Goal: Task Accomplishment & Management: Complete application form

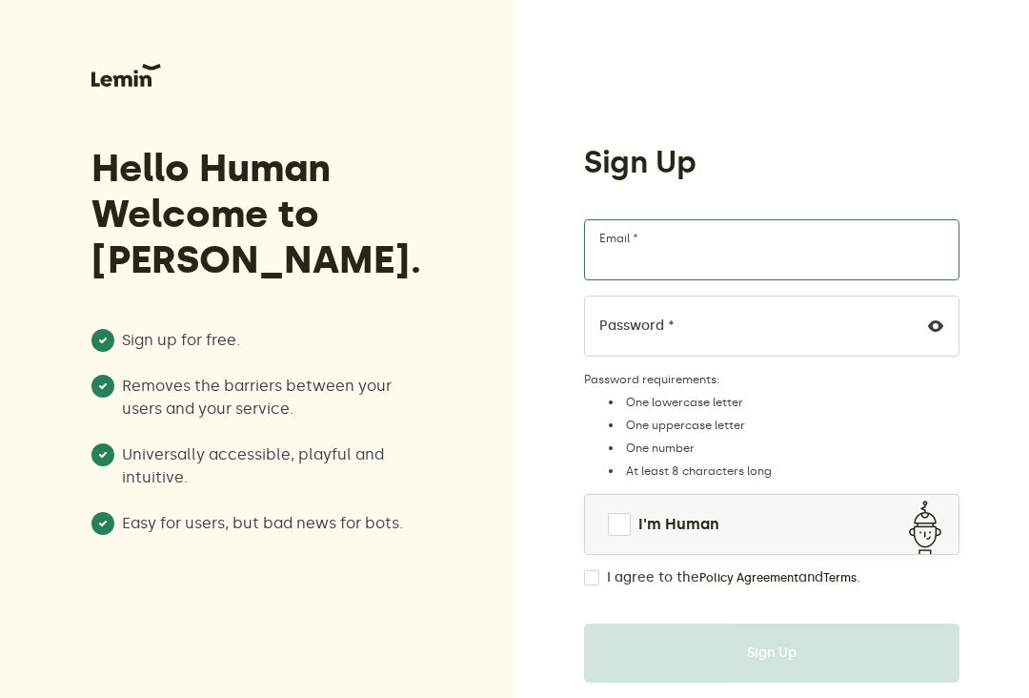
click at [743, 251] on input "Email *" at bounding box center [772, 249] width 376 height 61
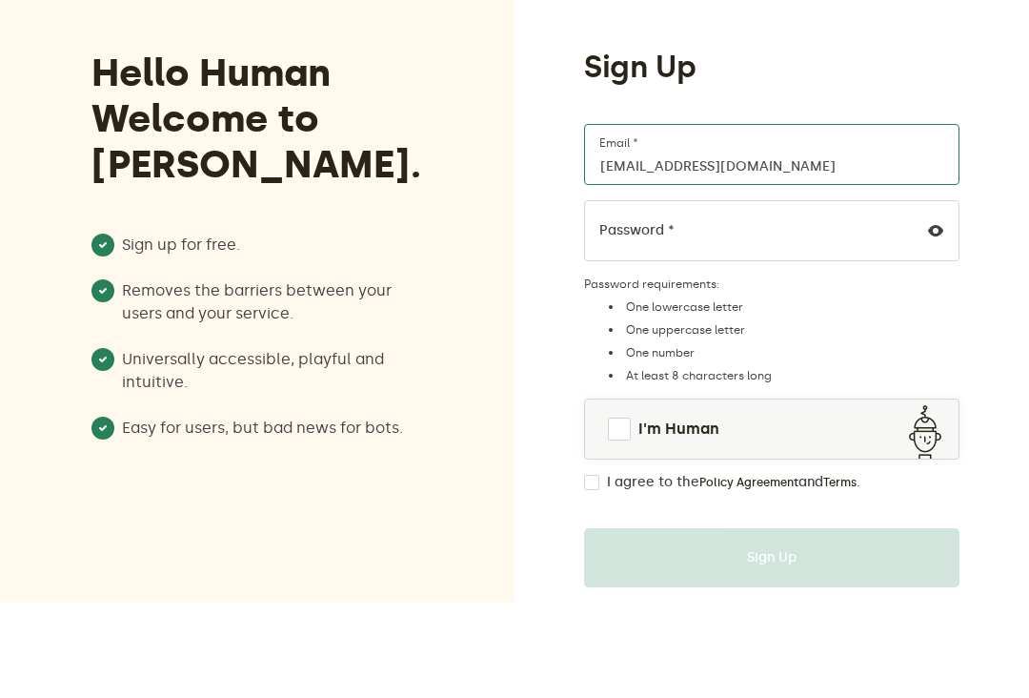
click at [810, 219] on input "[EMAIL_ADDRESS][DOMAIN_NAME]" at bounding box center [772, 249] width 376 height 61
type input "[EMAIL_ADDRESS][DOMAIN_NAME]"
click at [847, 440] on li "One number" at bounding box center [781, 447] width 356 height 15
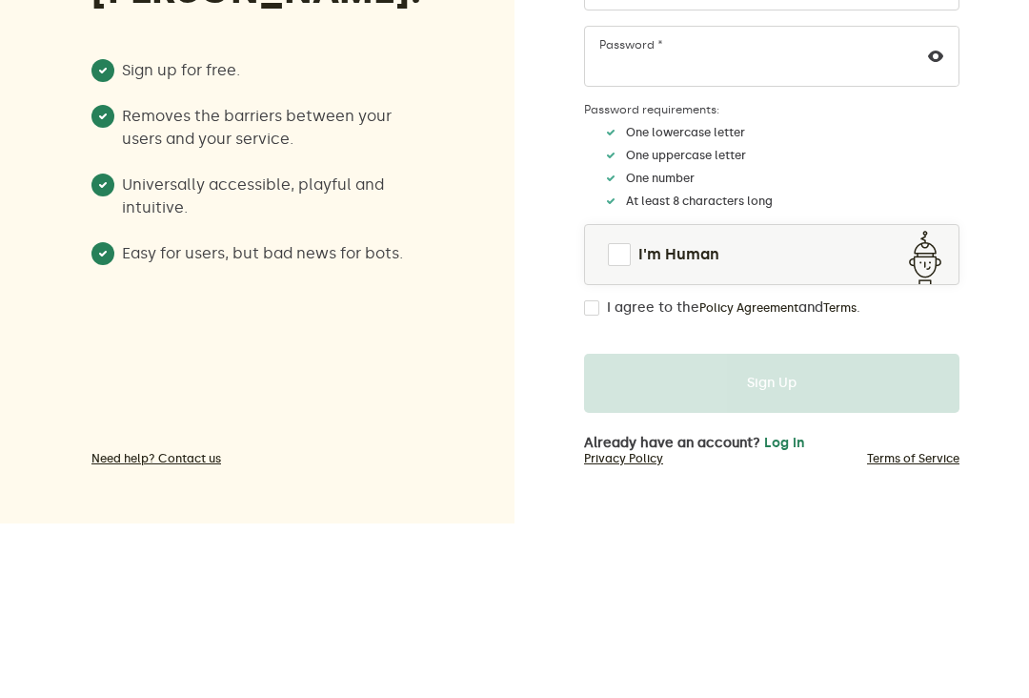
click at [635, 406] on link "I'm Human" at bounding box center [772, 429] width 374 height 46
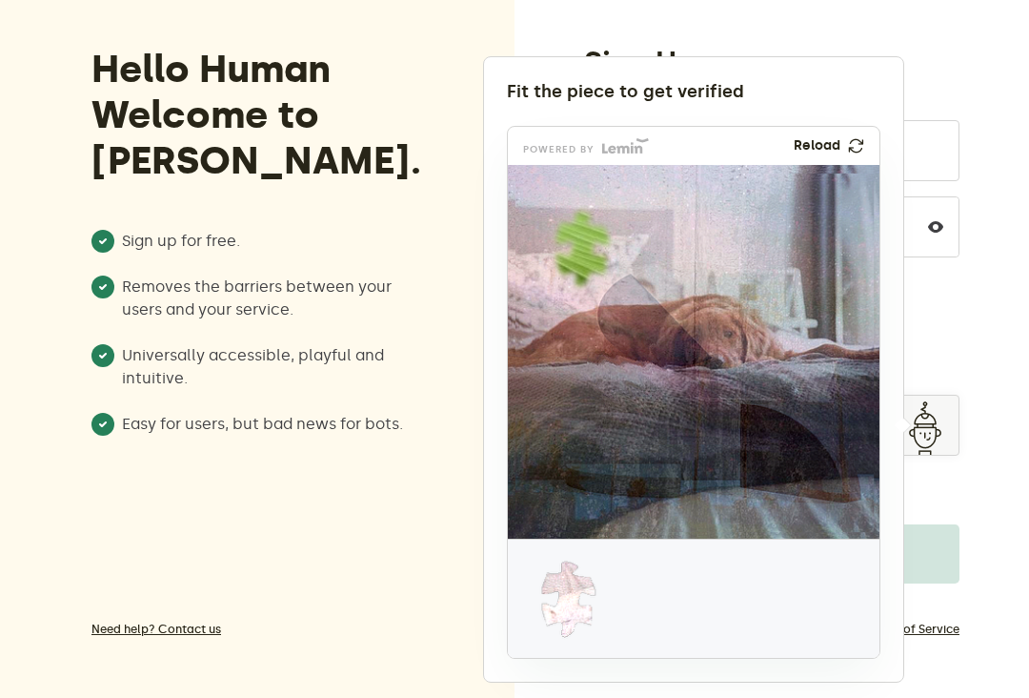
click at [983, 361] on div at bounding box center [514, 349] width 1029 height 698
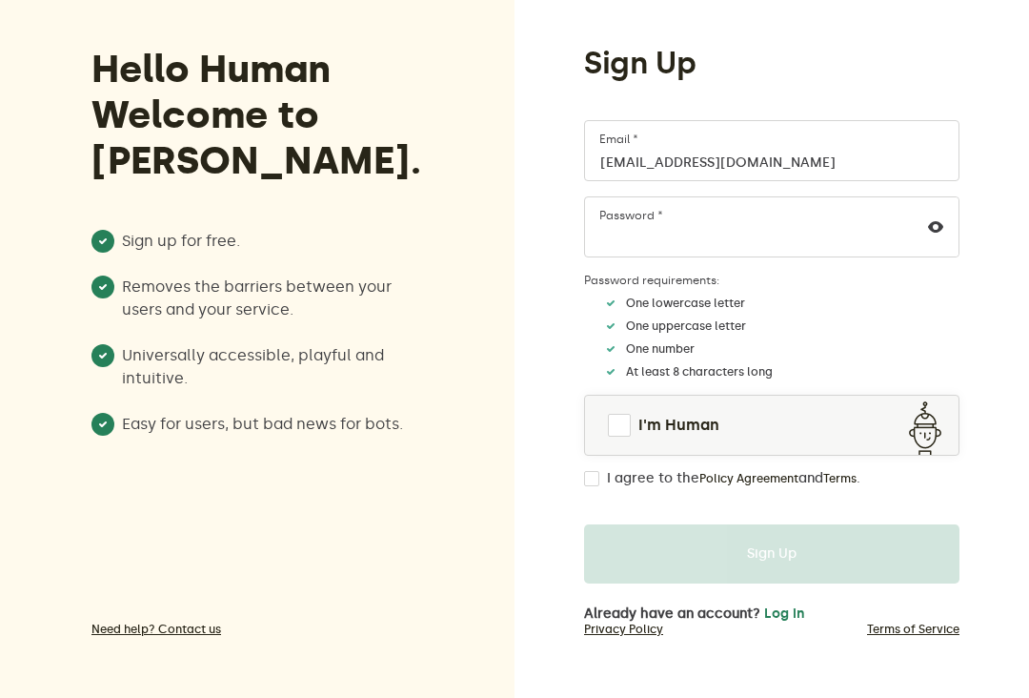
click at [628, 424] on span at bounding box center [619, 425] width 25 height 25
click at [599, 479] on input "I agree to the Policy Agreement and Terms ." at bounding box center [591, 478] width 15 height 15
checkbox input "true"
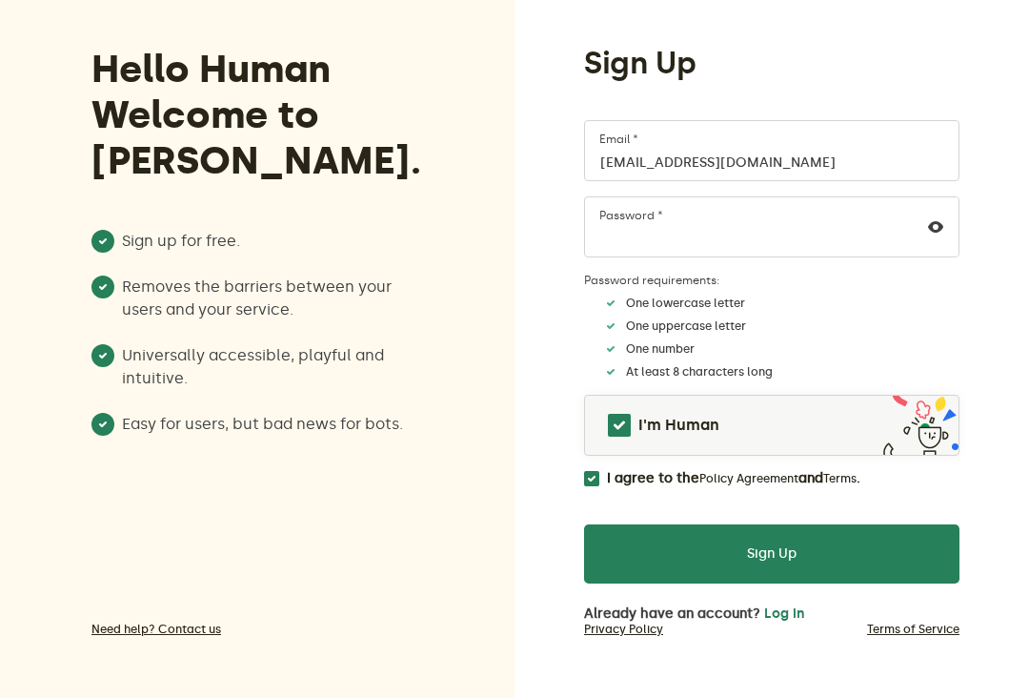
click at [792, 559] on button "Sign Up" at bounding box center [772, 553] width 376 height 59
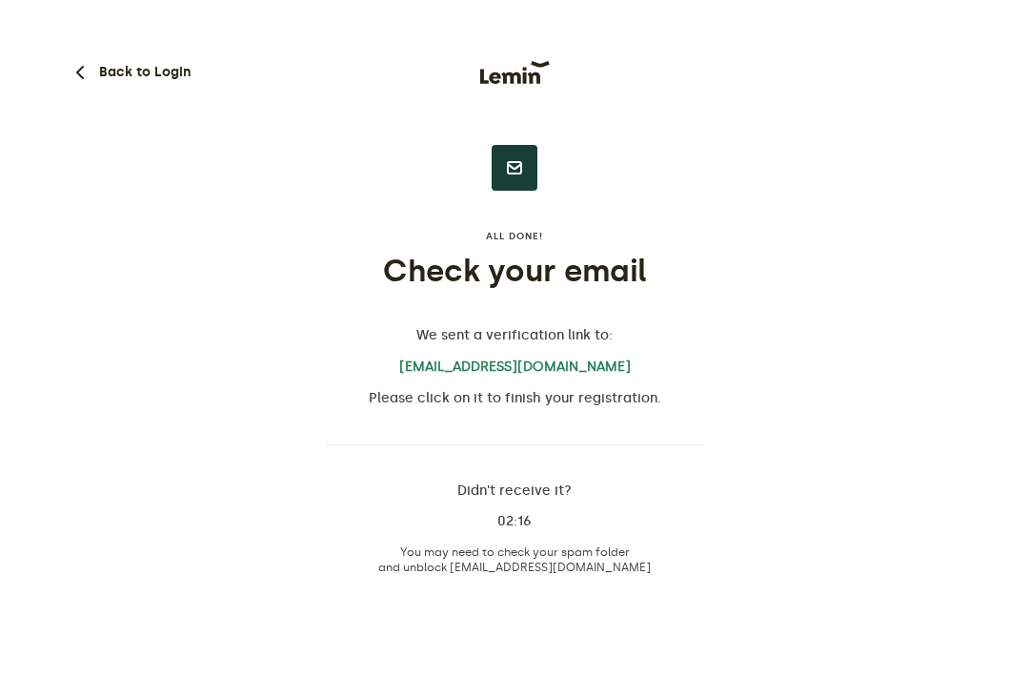
click at [118, 64] on button "Back to Login" at bounding box center [130, 72] width 122 height 23
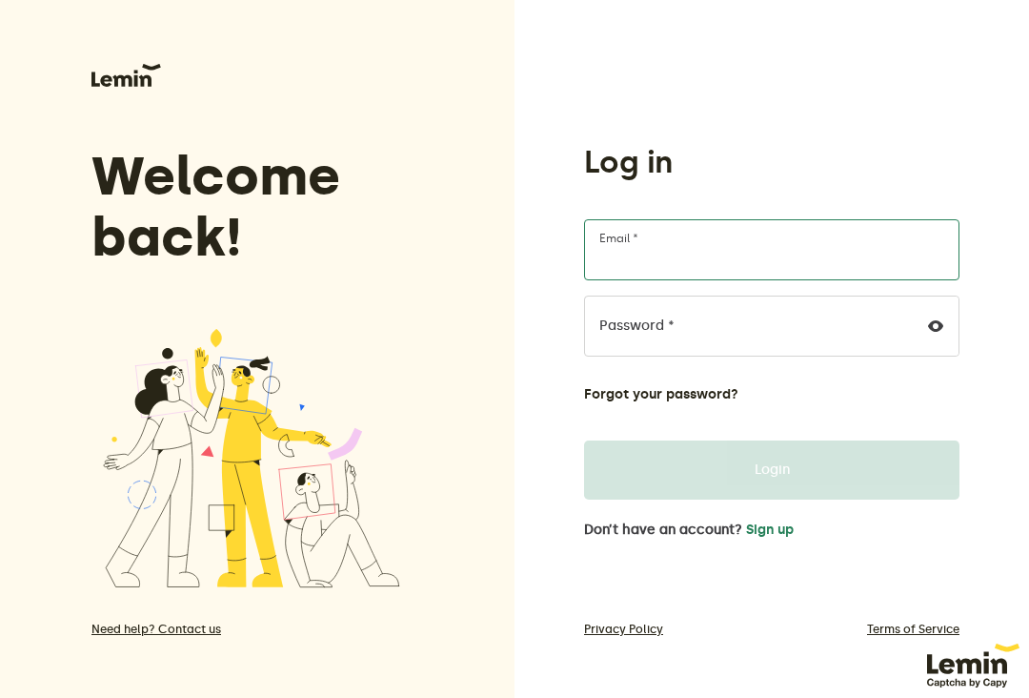
click at [704, 250] on input "Email *" at bounding box center [772, 249] width 376 height 61
type input "[EMAIL_ADDRESS][DOMAIN_NAME]"
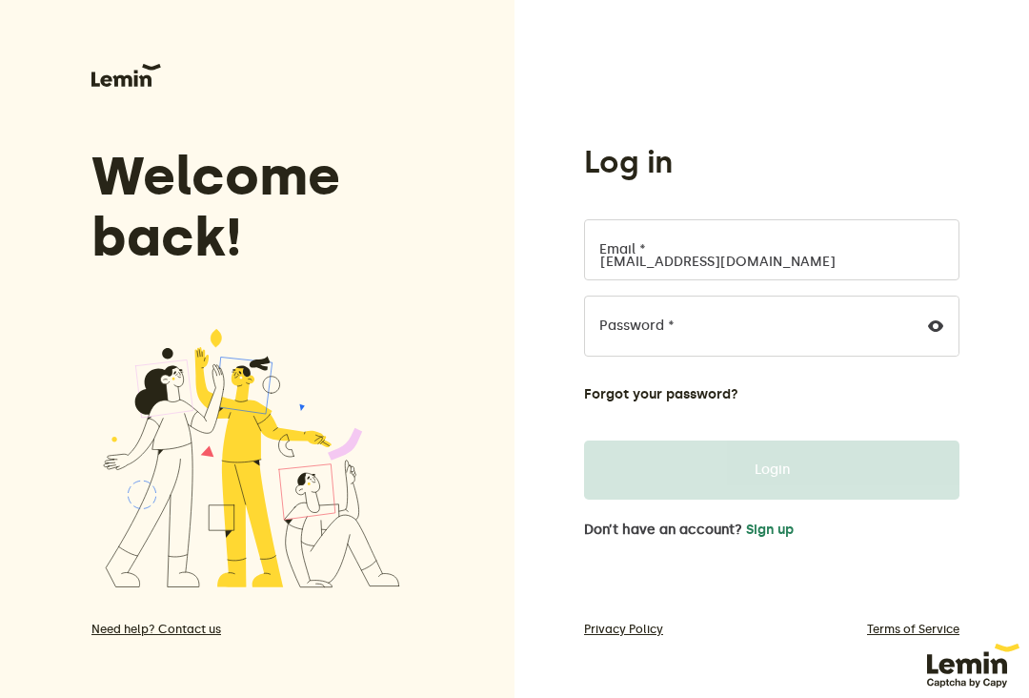
click at [772, 470] on button "Login" at bounding box center [772, 469] width 376 height 59
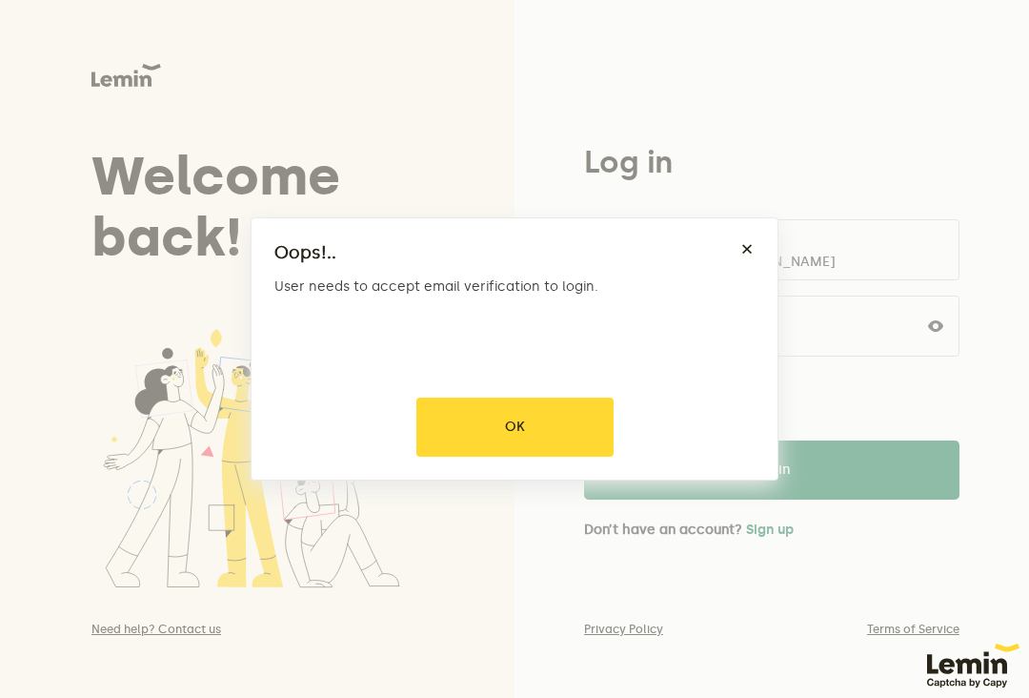
click at [556, 426] on div at bounding box center [514, 349] width 1029 height 698
click at [530, 426] on button "OK" at bounding box center [515, 426] width 197 height 59
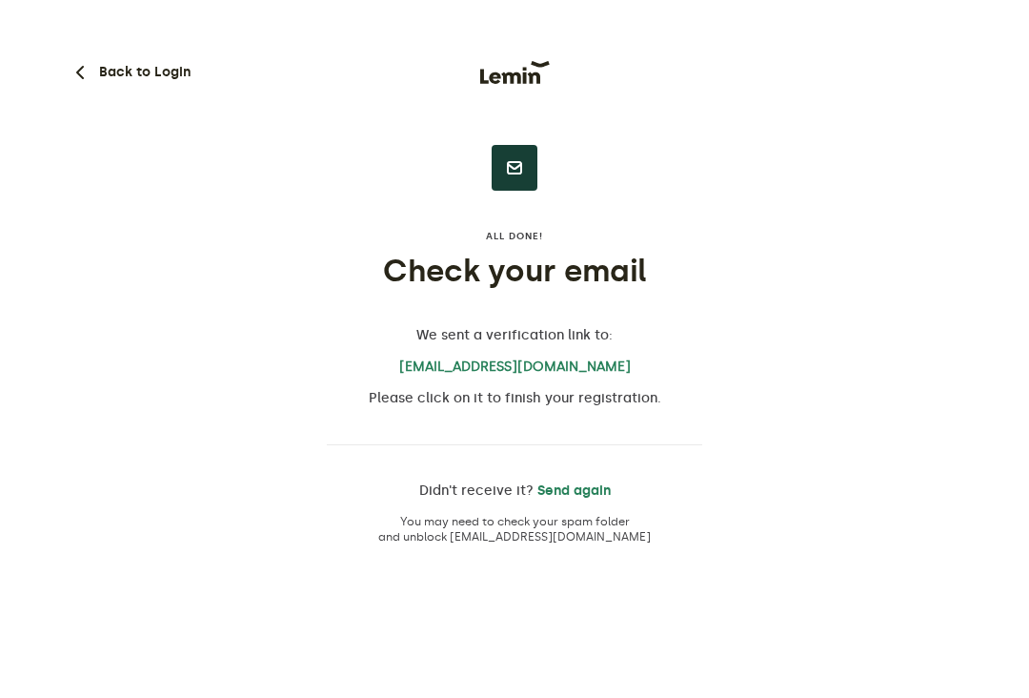
click at [521, 182] on div at bounding box center [515, 168] width 46 height 46
click at [580, 285] on h1 "Check your email" at bounding box center [515, 271] width 376 height 38
click at [587, 485] on button "Send again" at bounding box center [574, 490] width 73 height 15
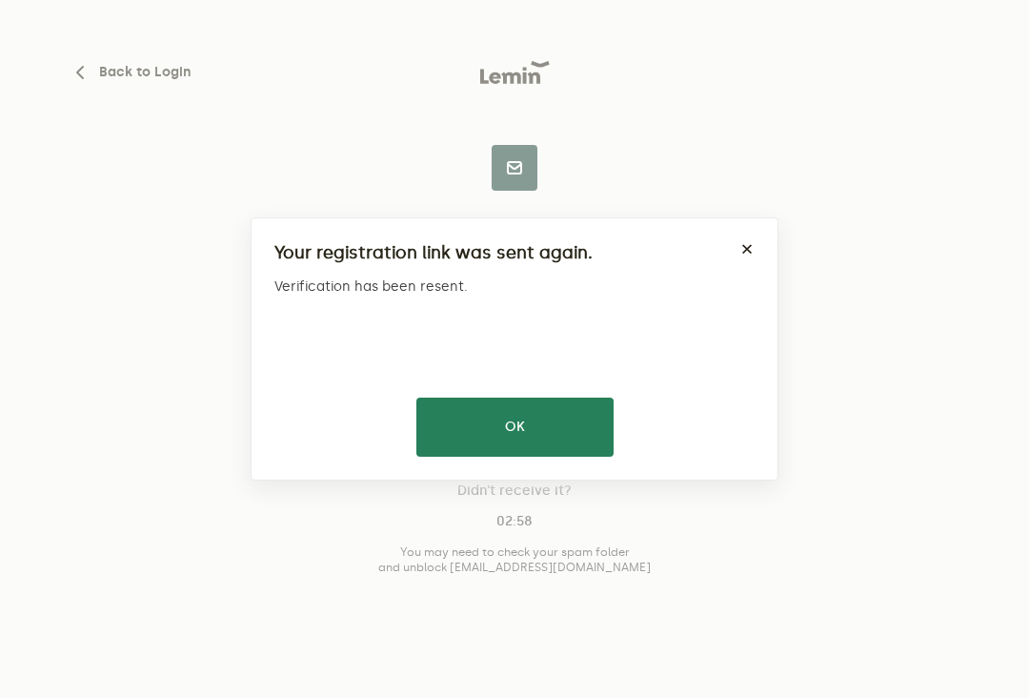
click at [549, 415] on button "OK" at bounding box center [515, 426] width 197 height 59
